Goal: Transaction & Acquisition: Purchase product/service

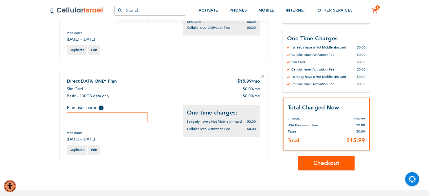
scroll to position [180, 0]
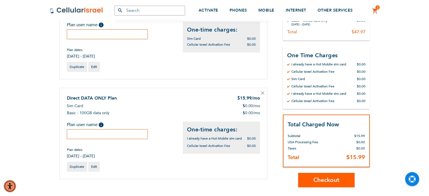
click at [262, 92] on icon at bounding box center [262, 92] width 3 height 3
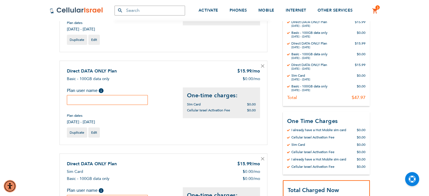
scroll to position [114, 0]
click at [262, 65] on icon at bounding box center [262, 66] width 3 height 3
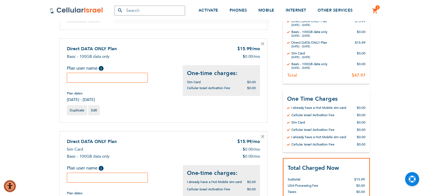
scroll to position [143, 0]
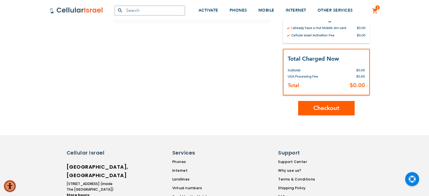
scroll to position [151, 0]
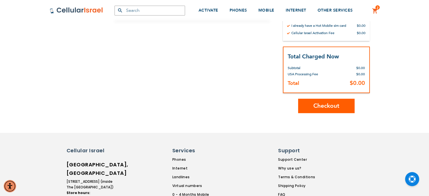
click at [328, 107] on span "Checkout" at bounding box center [326, 106] width 26 height 8
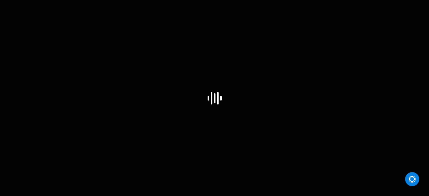
select select "IL"
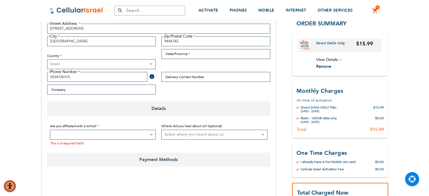
scroll to position [145, 0]
click at [113, 135] on span at bounding box center [103, 134] width 106 height 10
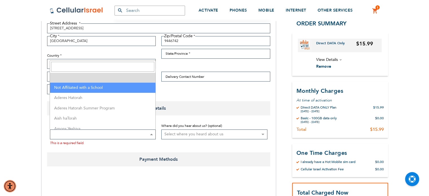
select select "199"
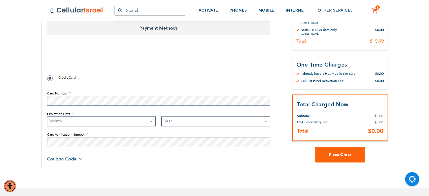
scroll to position [271, 0]
checkbox input "true"
select select "1"
select select "2027"
click at [346, 159] on button "Place Order" at bounding box center [340, 155] width 50 height 16
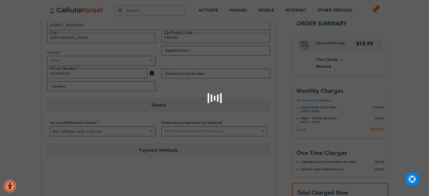
scroll to position [82, 0]
